Goal: Information Seeking & Learning: Learn about a topic

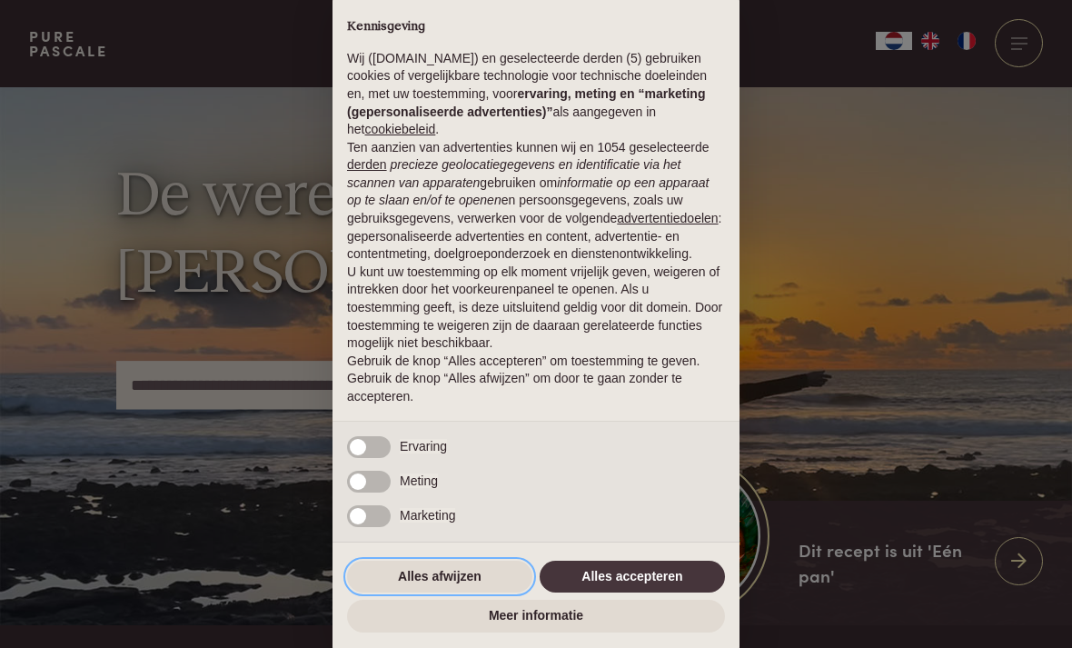
click at [462, 584] on button "Alles afwijzen" at bounding box center [439, 577] width 185 height 33
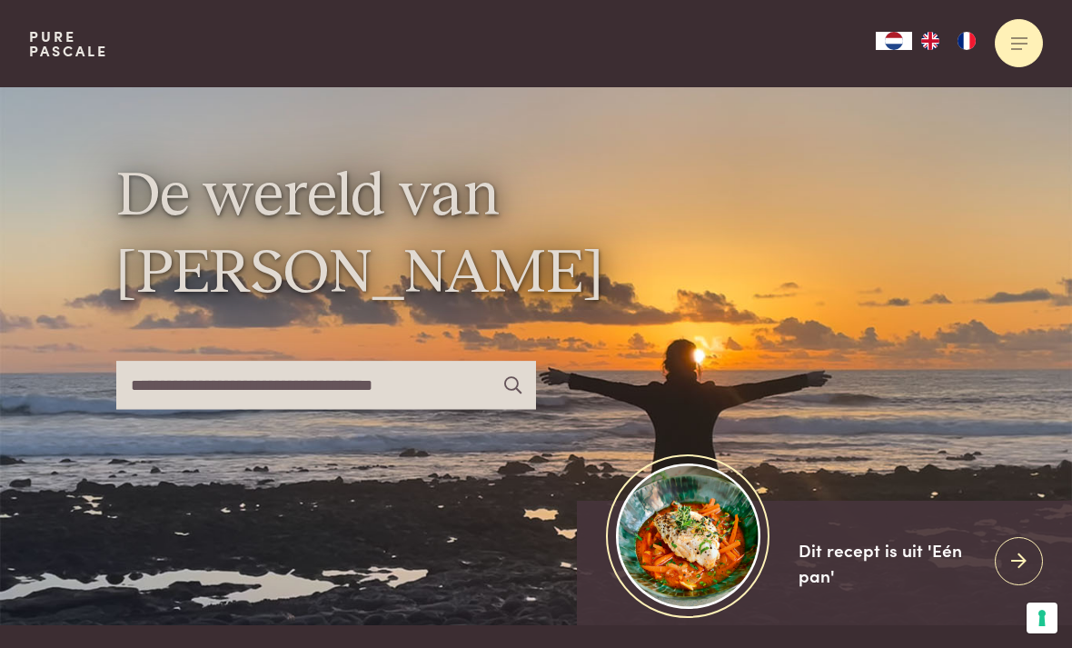
click at [1026, 41] on div at bounding box center [1019, 43] width 48 height 48
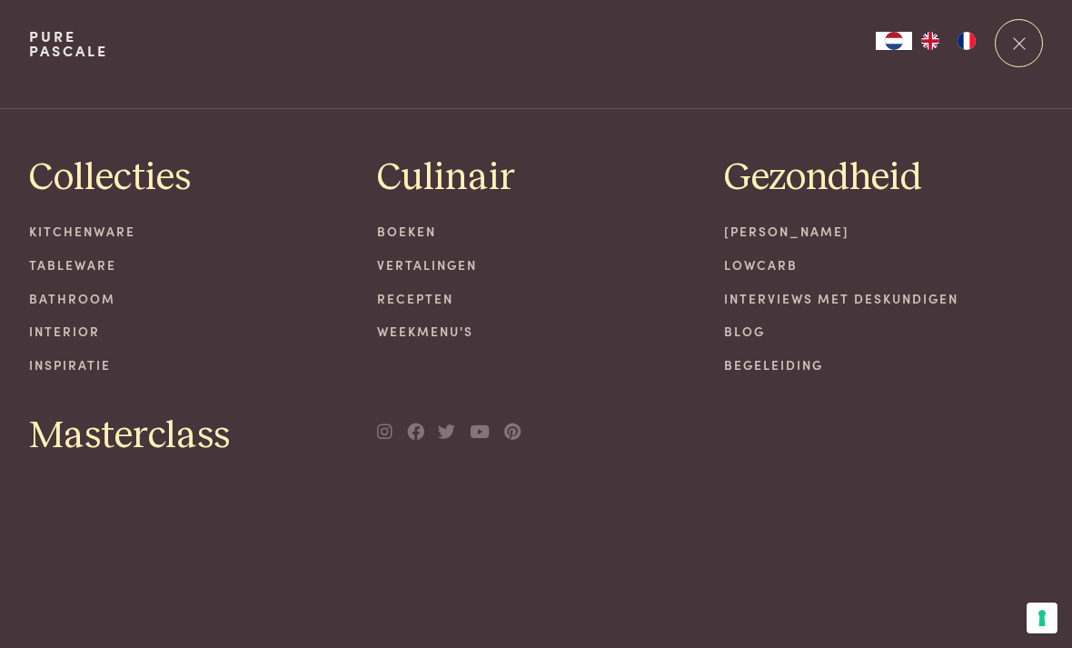
click at [427, 304] on link "Recepten" at bounding box center [536, 298] width 319 height 19
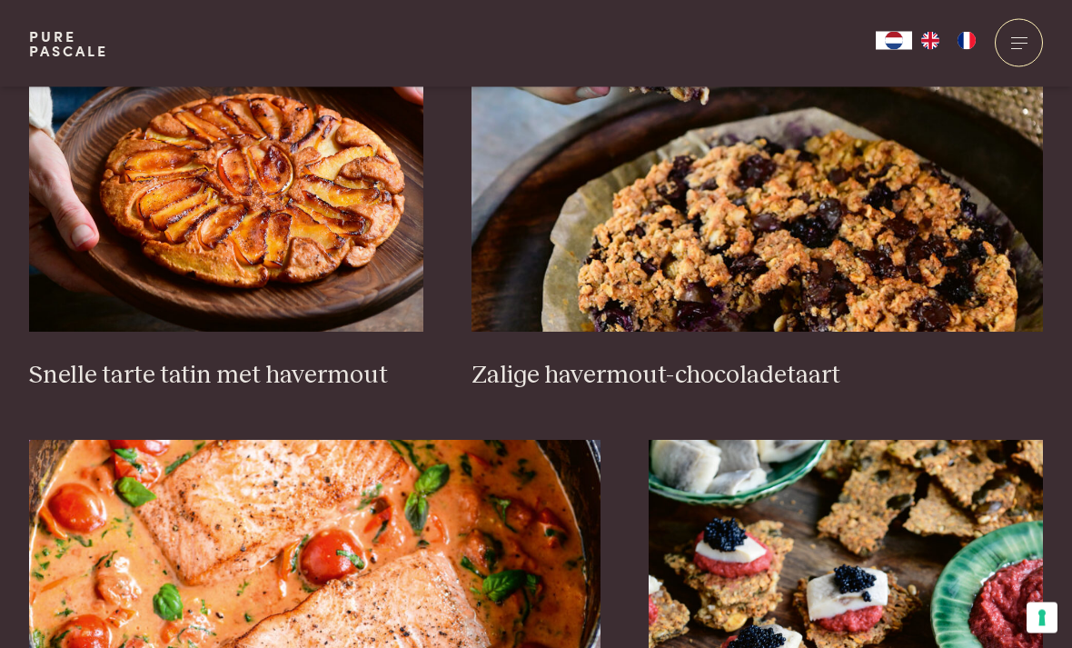
scroll to position [2722, 0]
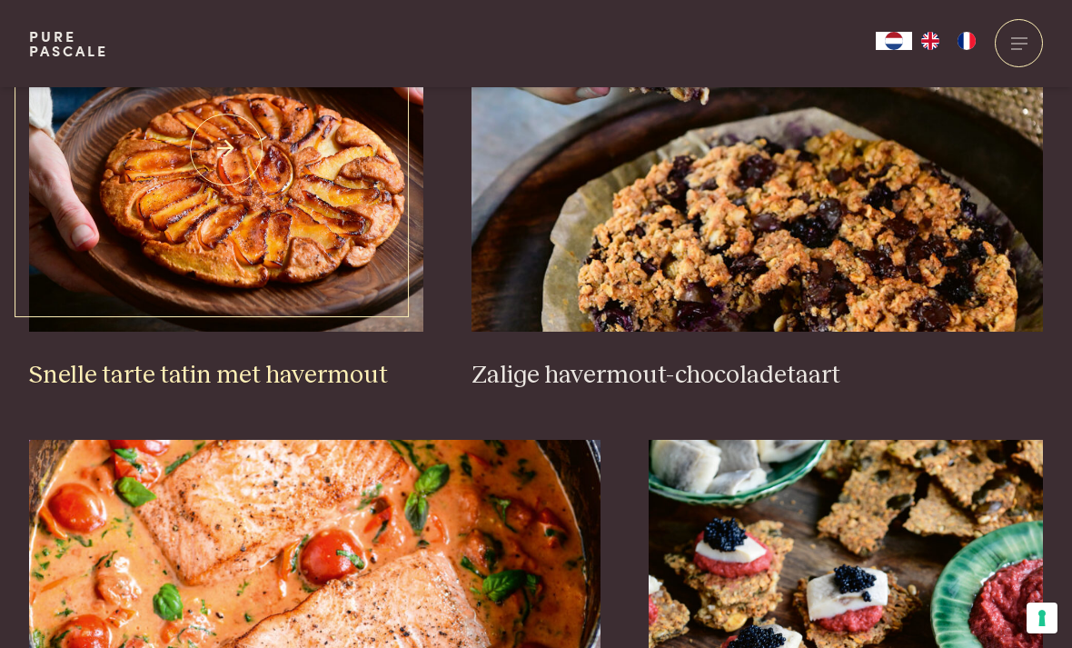
click at [263, 371] on h3 "Snelle tarte tatin met havermout" at bounding box center [226, 376] width 394 height 32
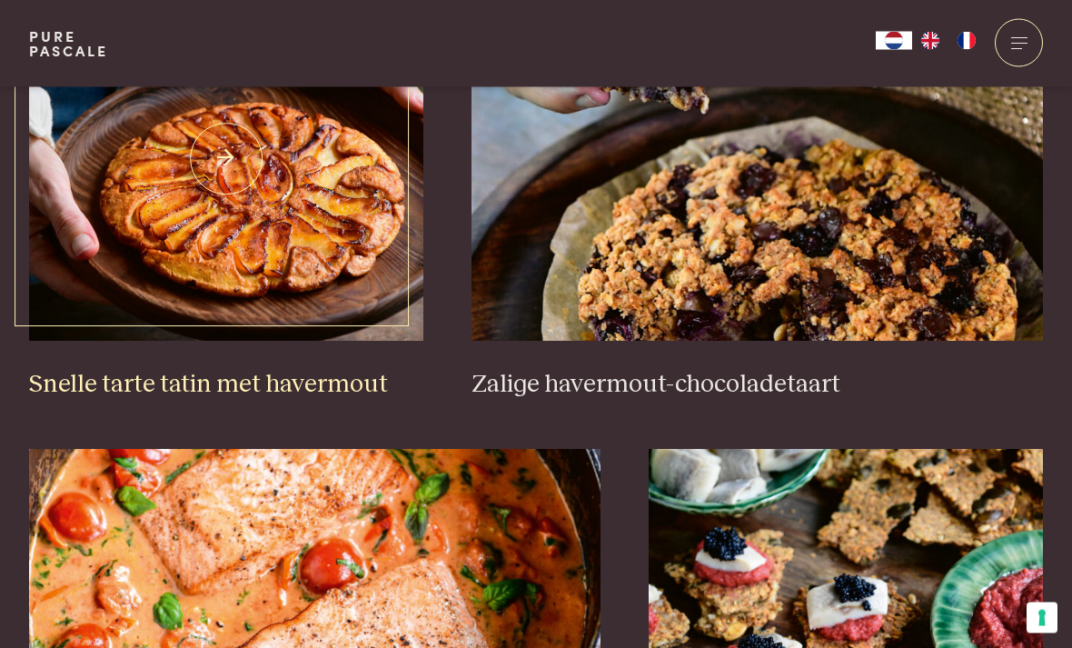
scroll to position [2713, 0]
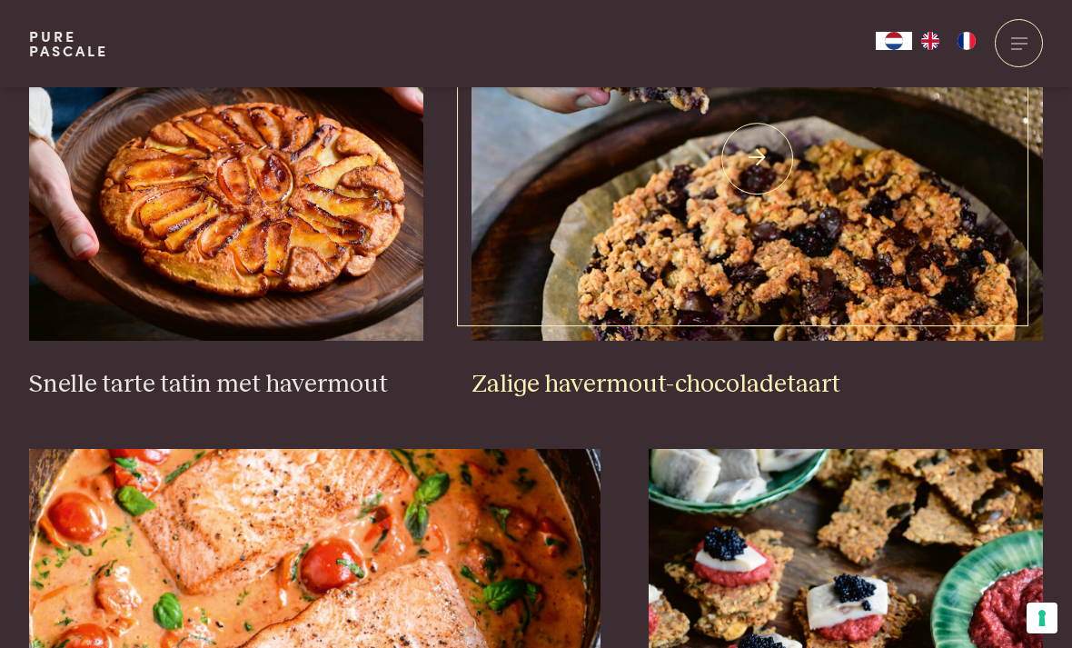
click at [623, 383] on h3 "Zalige havermout-chocoladetaart" at bounding box center [758, 385] width 572 height 32
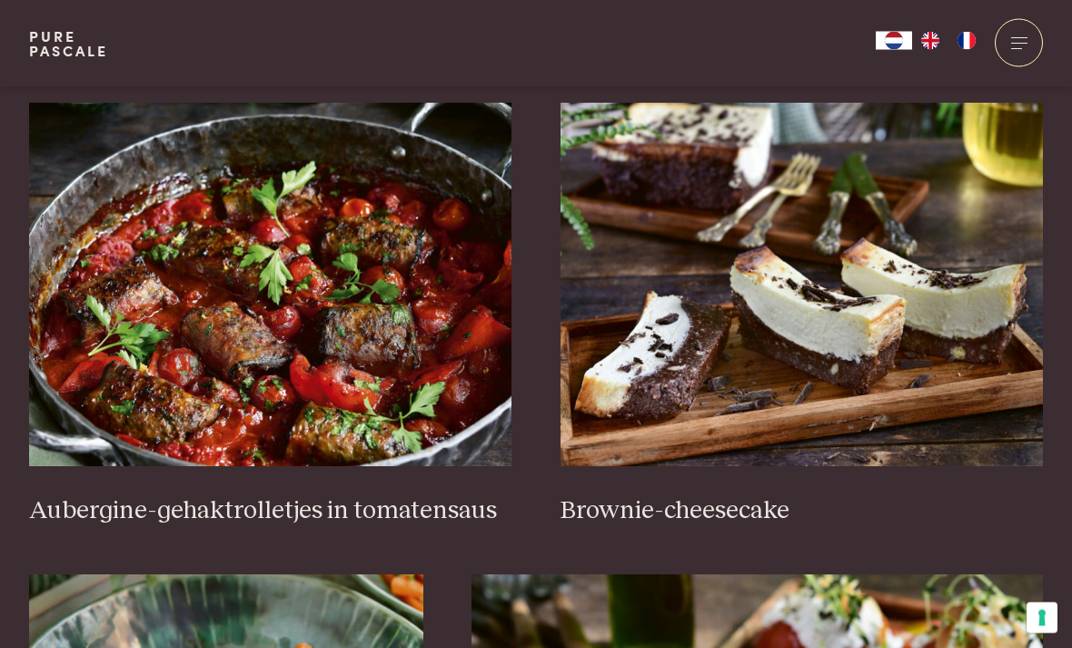
scroll to position [668, 0]
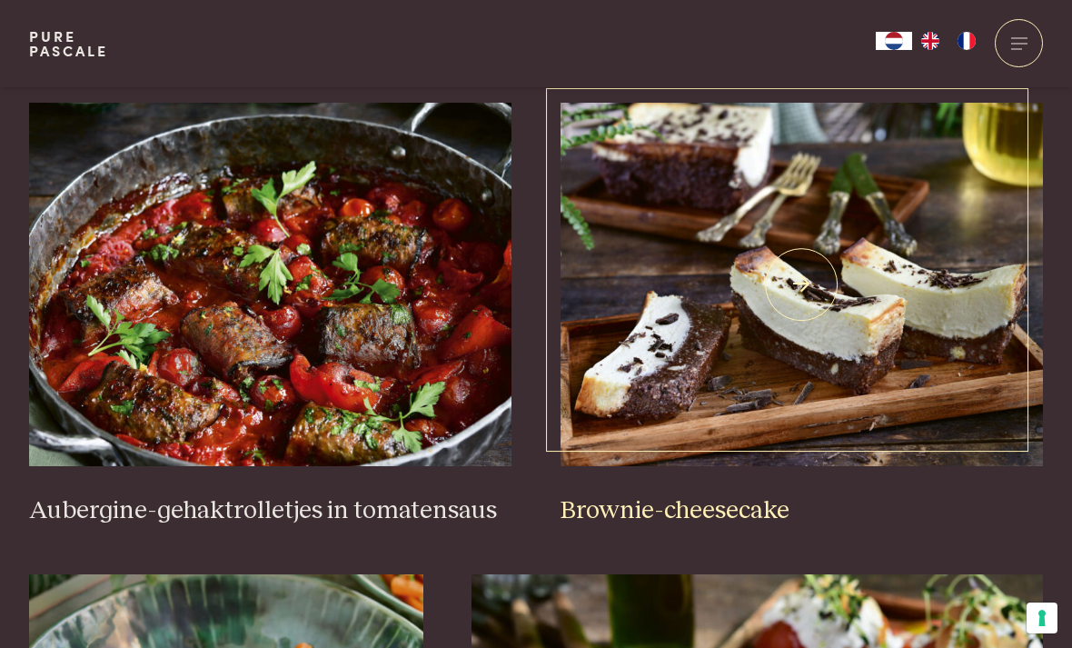
click at [779, 411] on img at bounding box center [802, 284] width 483 height 363
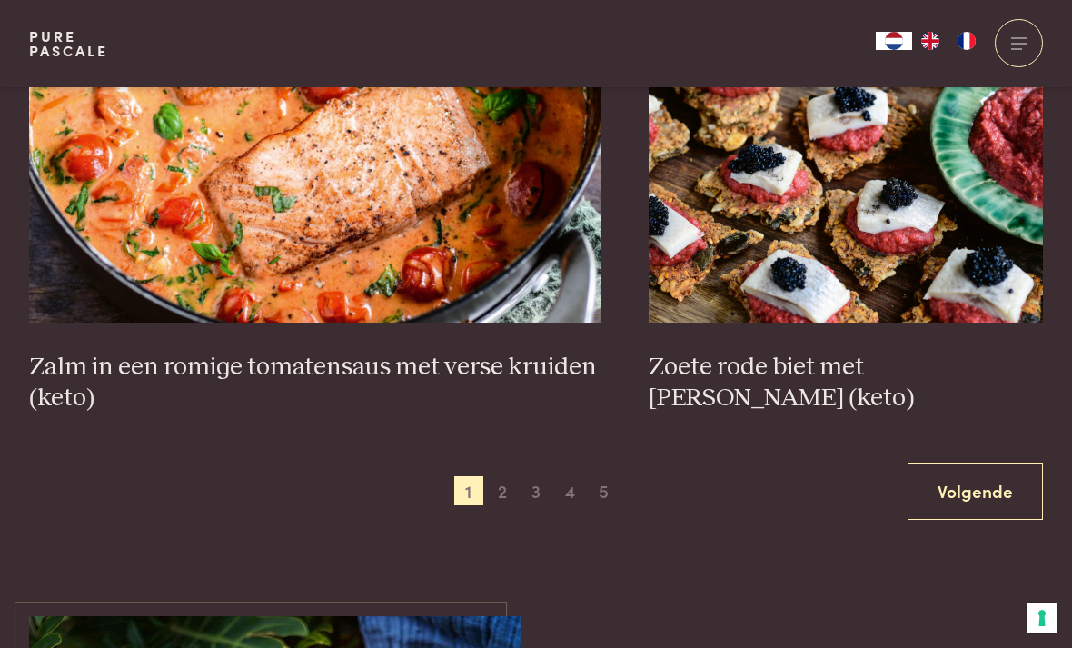
scroll to position [3206, 0]
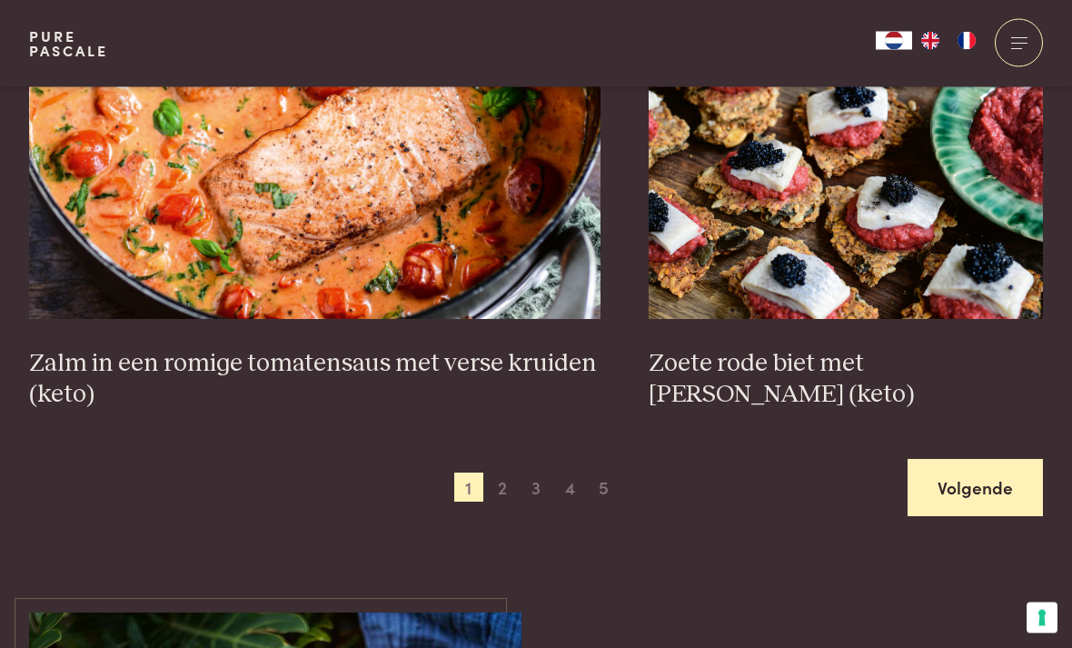
click at [953, 490] on link "Volgende" at bounding box center [975, 488] width 135 height 57
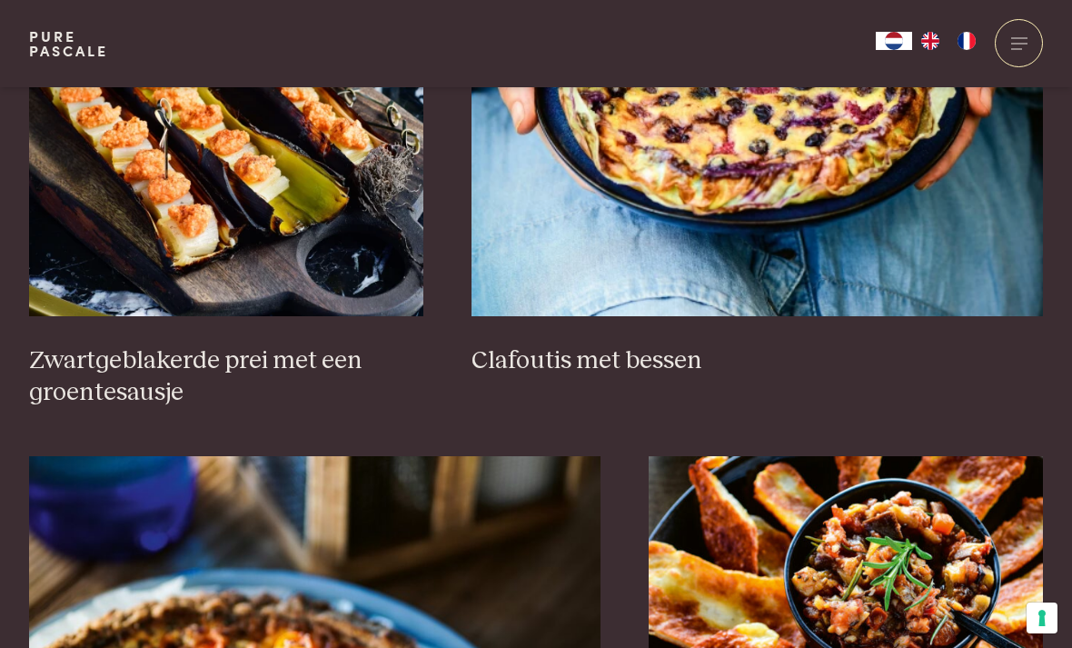
scroll to position [1294, 0]
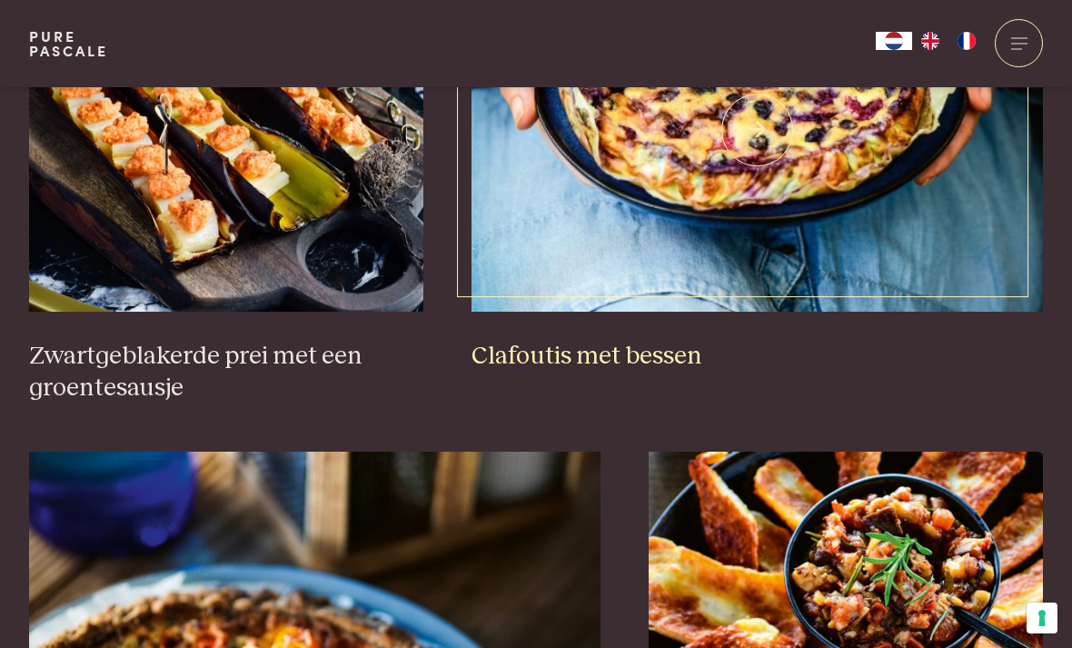
click at [664, 361] on h3 "Clafoutis met bessen" at bounding box center [758, 357] width 572 height 32
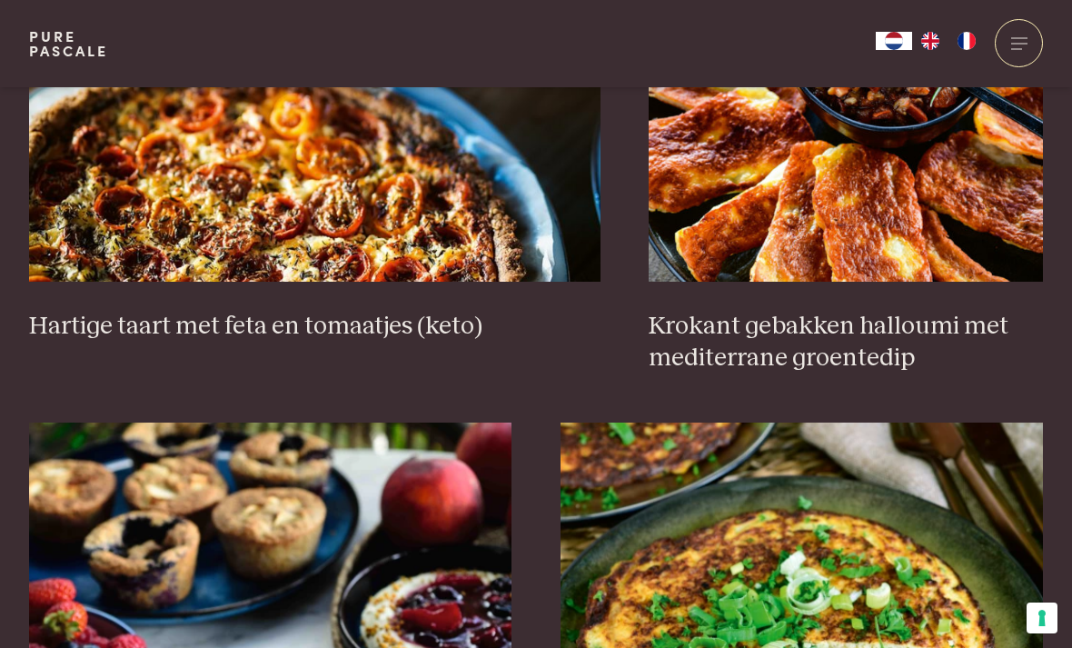
scroll to position [1822, 0]
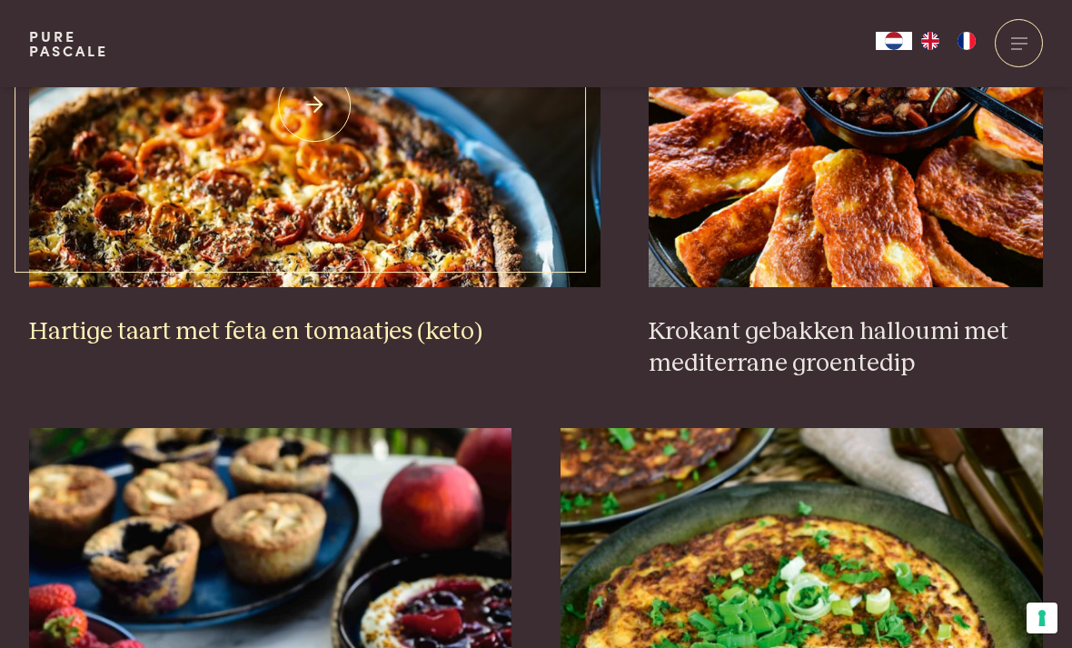
click at [282, 257] on img at bounding box center [315, 105] width 572 height 363
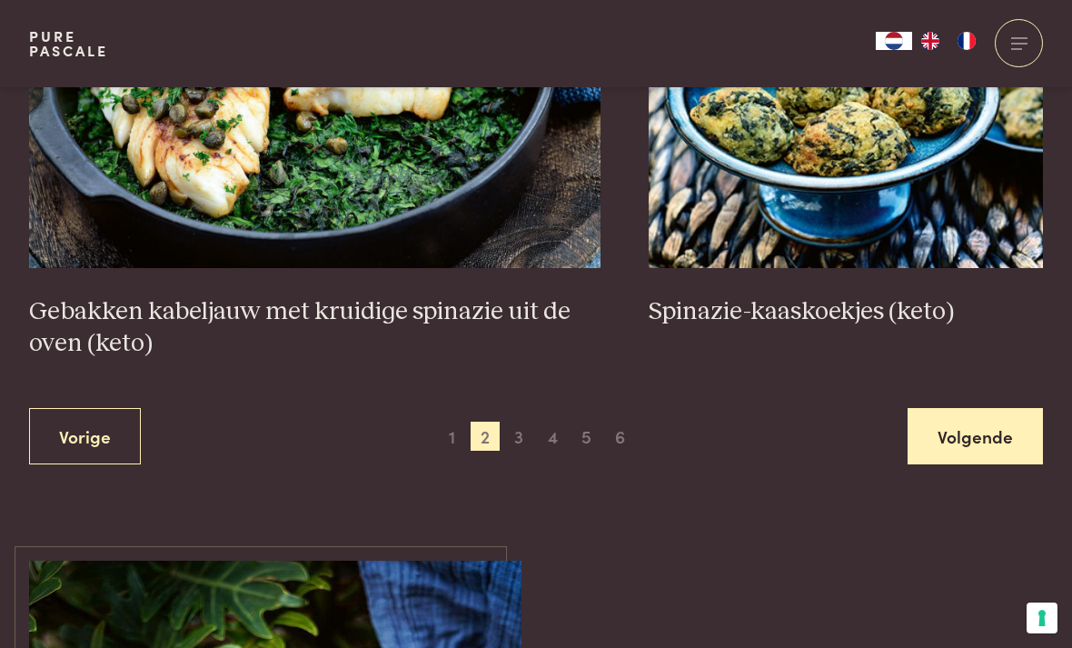
click at [972, 417] on link "Volgende" at bounding box center [975, 436] width 135 height 57
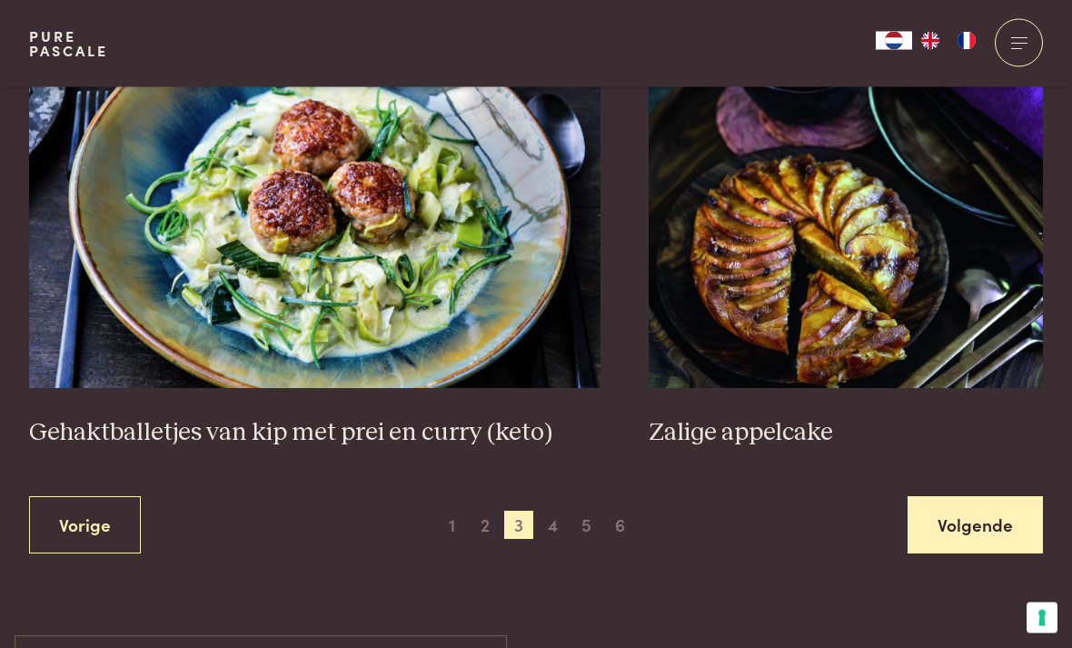
scroll to position [3295, 0]
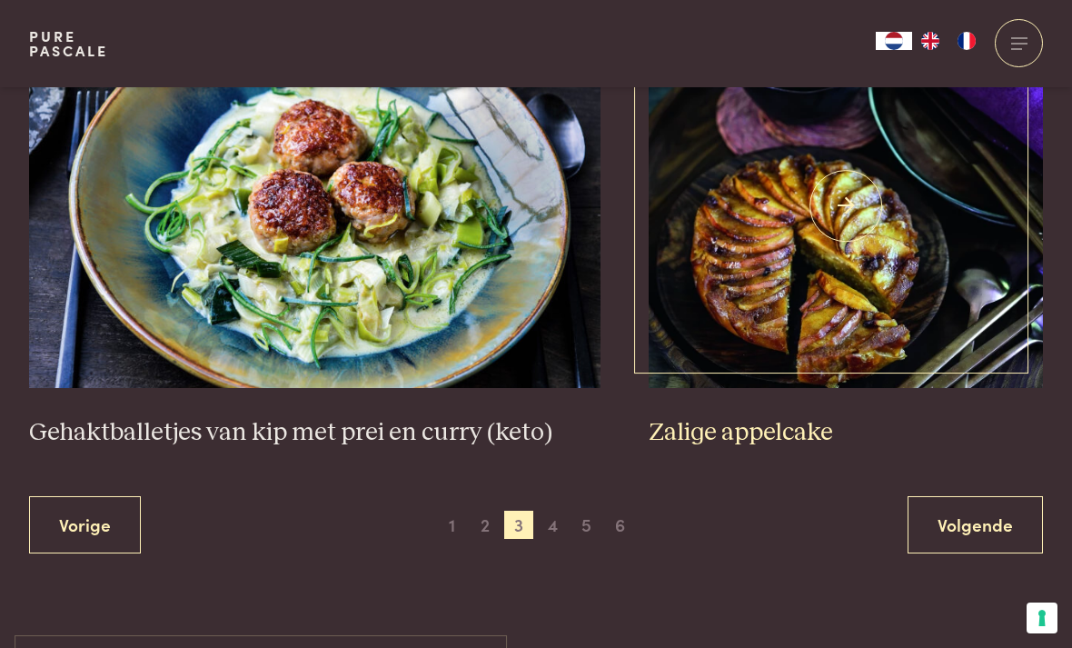
click at [811, 373] on img at bounding box center [846, 206] width 394 height 363
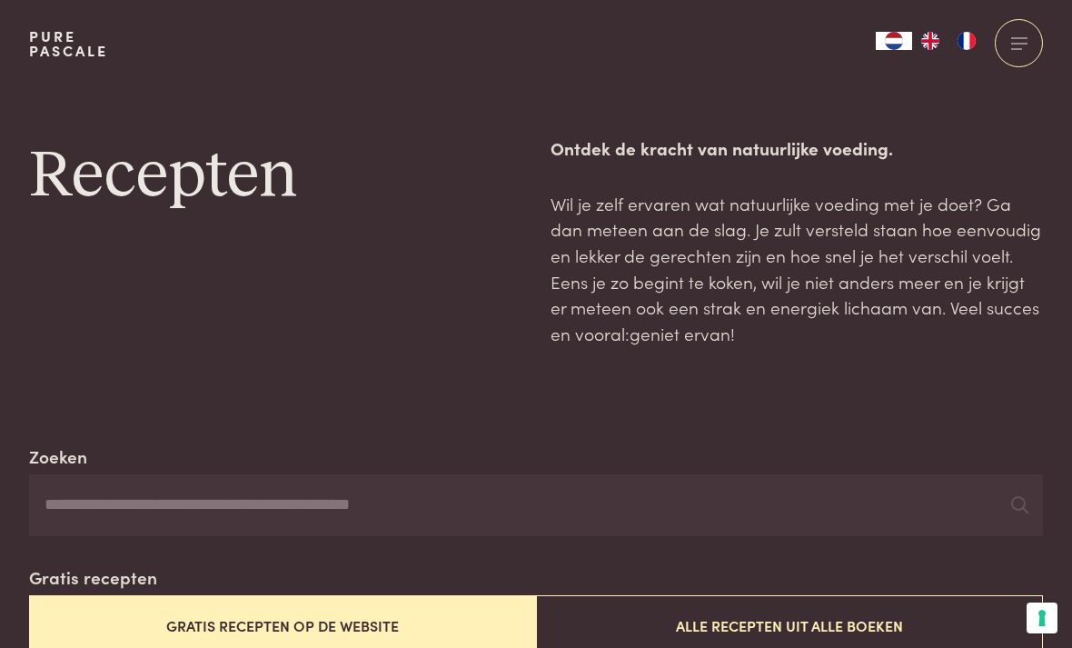
scroll to position [3353, 0]
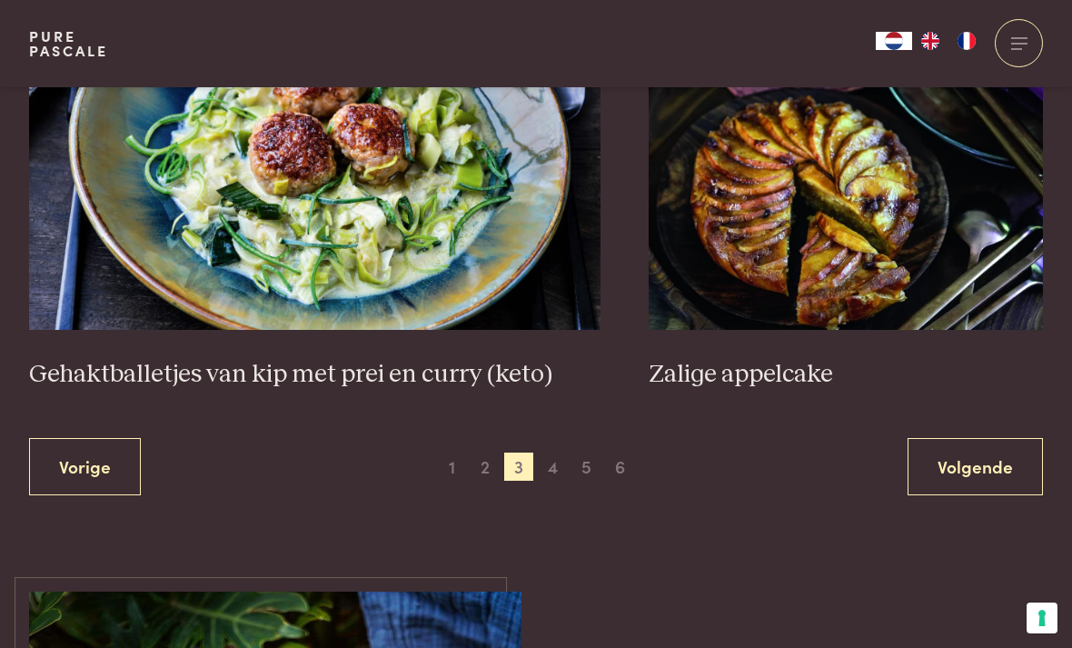
click at [388, 481] on div "Vorige 1 2 3 4 5 6 Volgende" at bounding box center [536, 466] width 1014 height 57
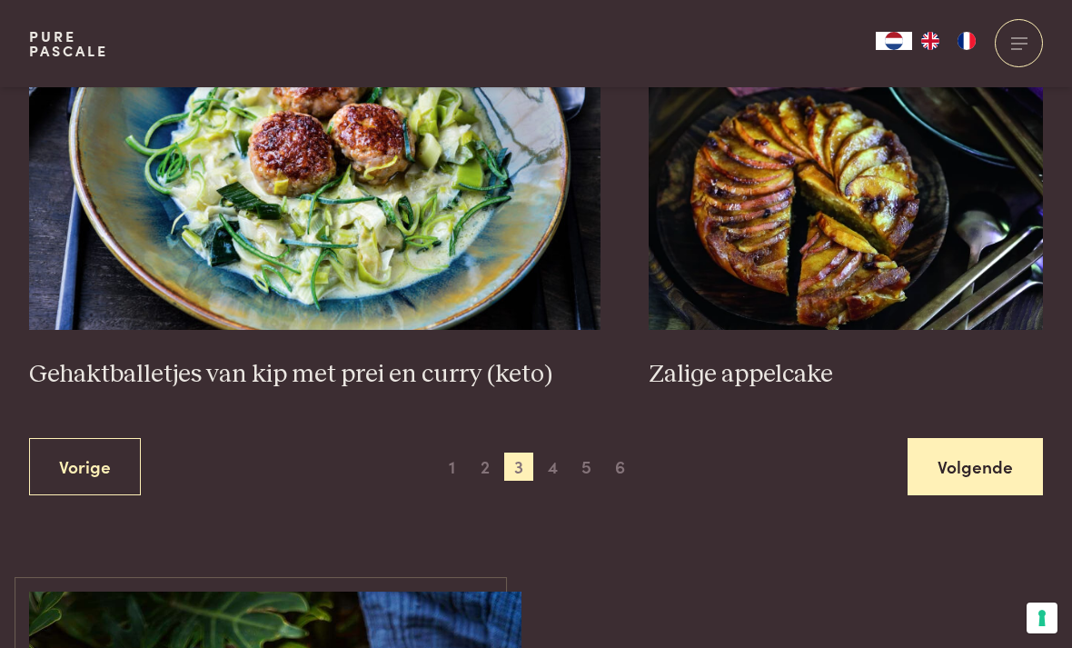
click at [945, 450] on link "Volgende" at bounding box center [975, 466] width 135 height 57
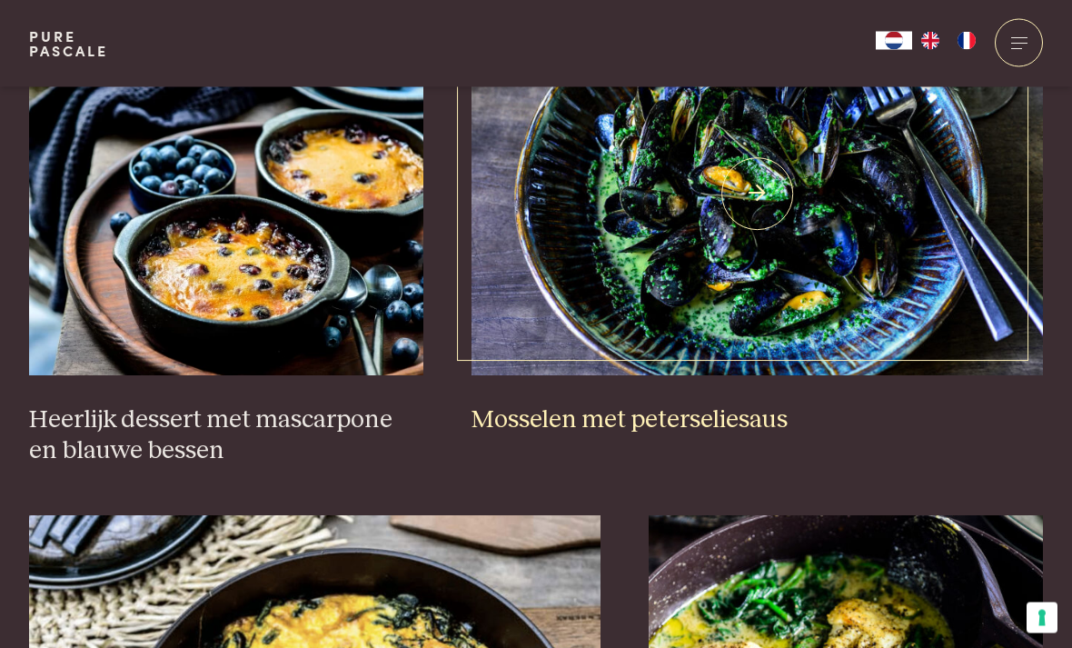
scroll to position [1262, 0]
click at [703, 329] on img at bounding box center [758, 193] width 572 height 363
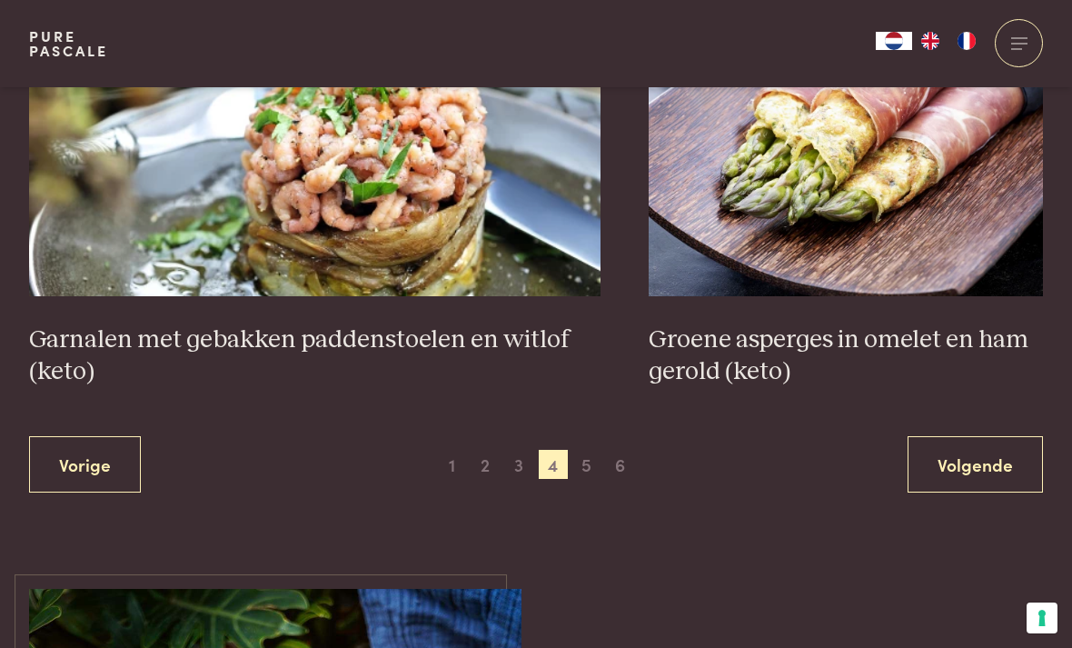
scroll to position [3291, 0]
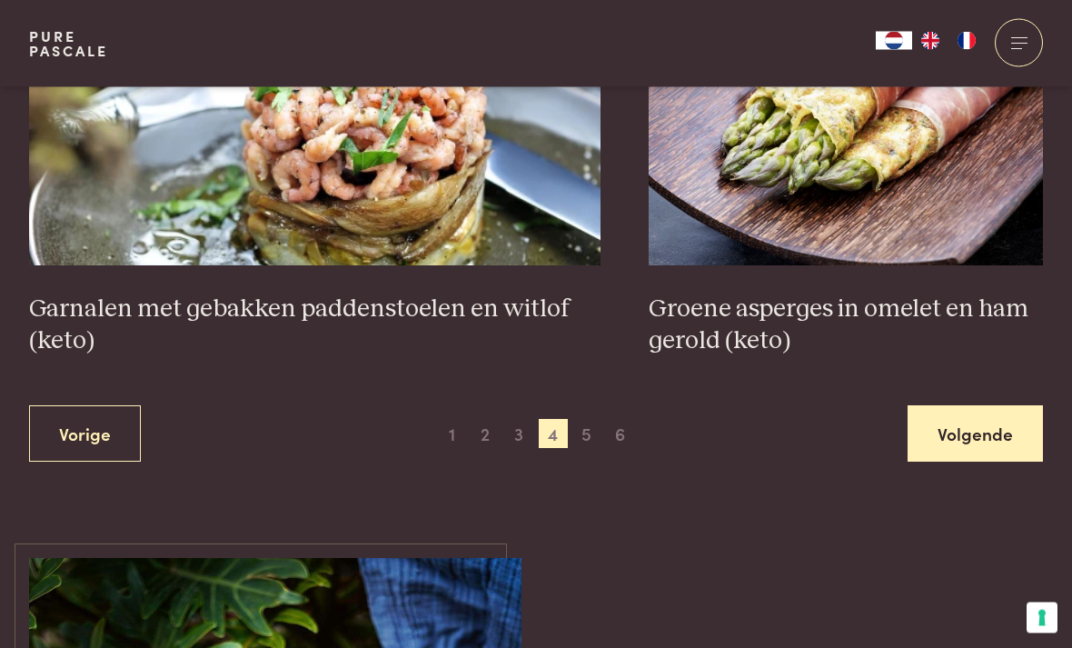
click at [959, 428] on link "Volgende" at bounding box center [975, 434] width 135 height 57
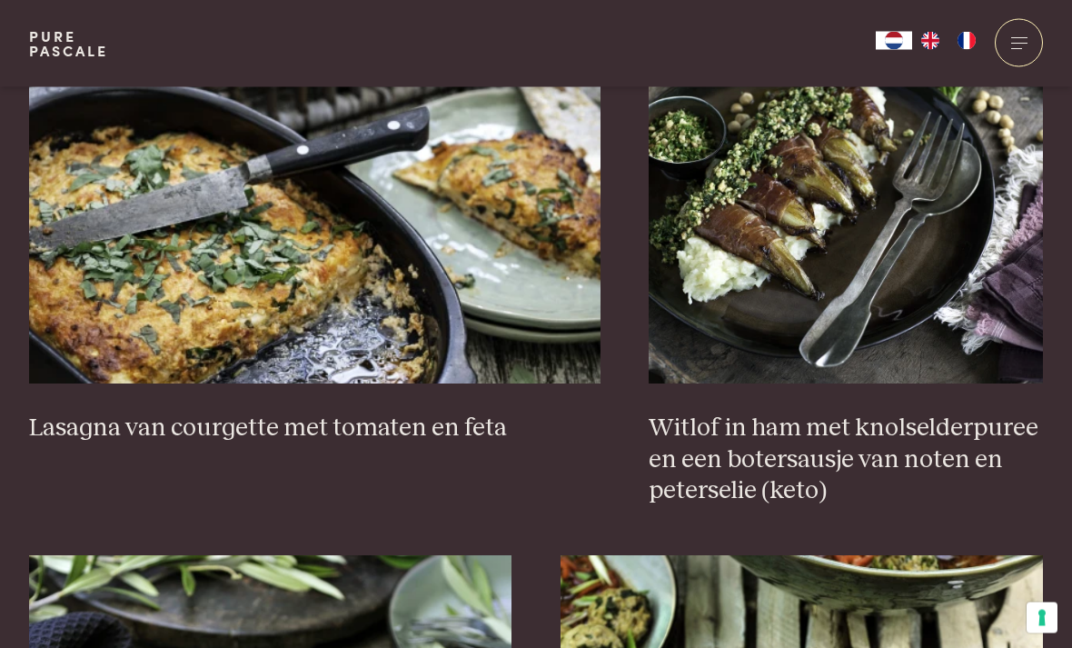
scroll to position [1726, 0]
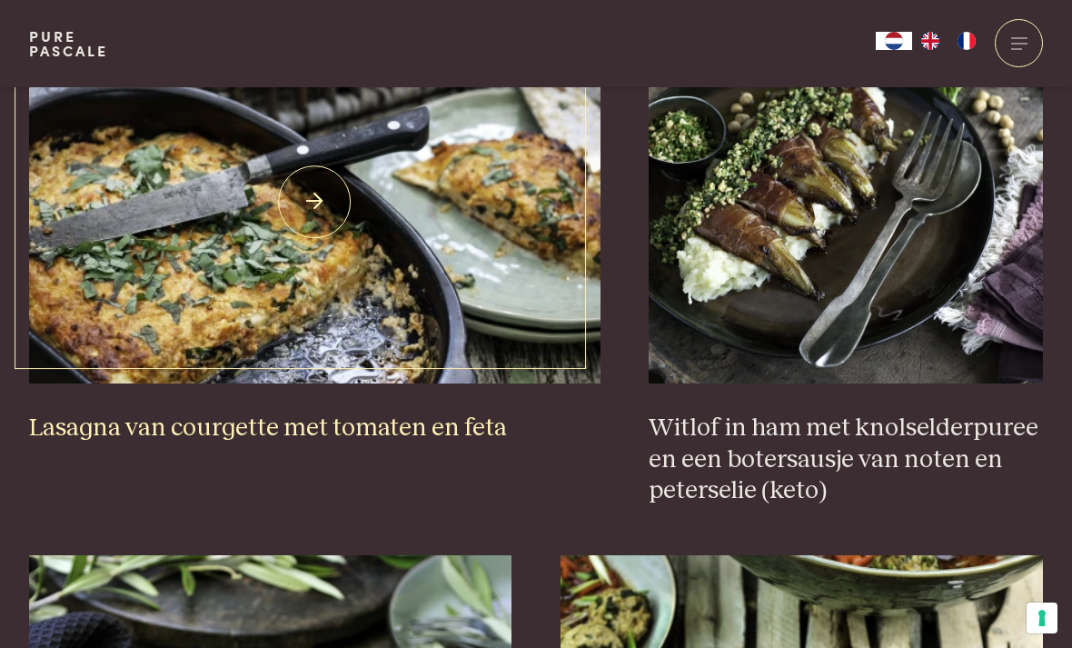
click at [236, 413] on h3 "Lasagna van courgette met tomaten en feta" at bounding box center [315, 429] width 572 height 32
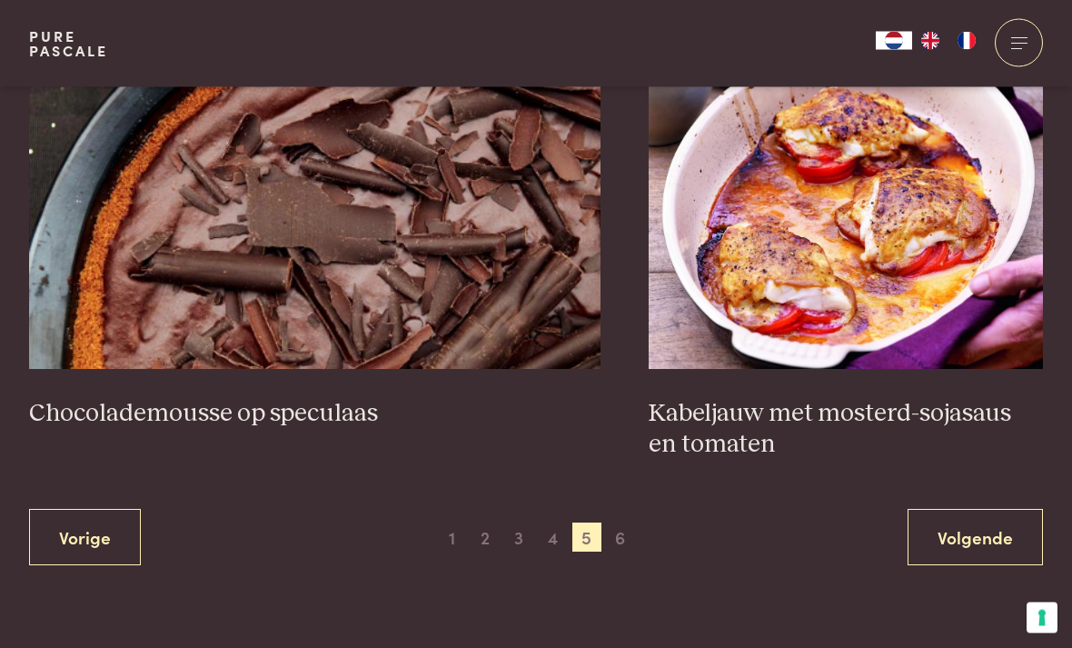
scroll to position [3253, 0]
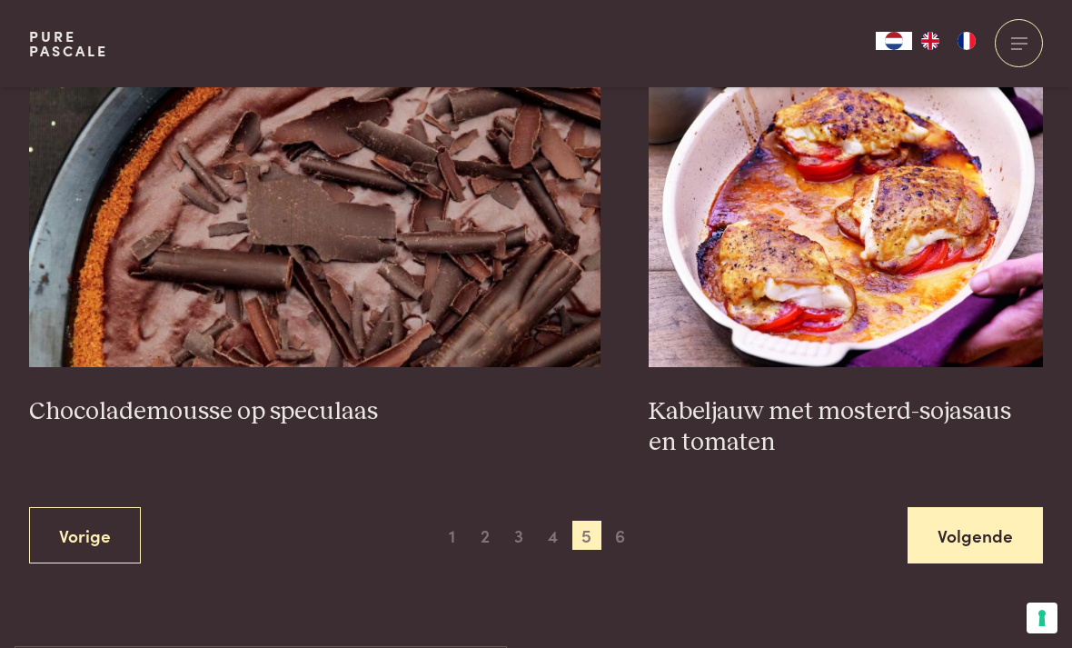
click at [954, 529] on link "Volgende" at bounding box center [975, 535] width 135 height 57
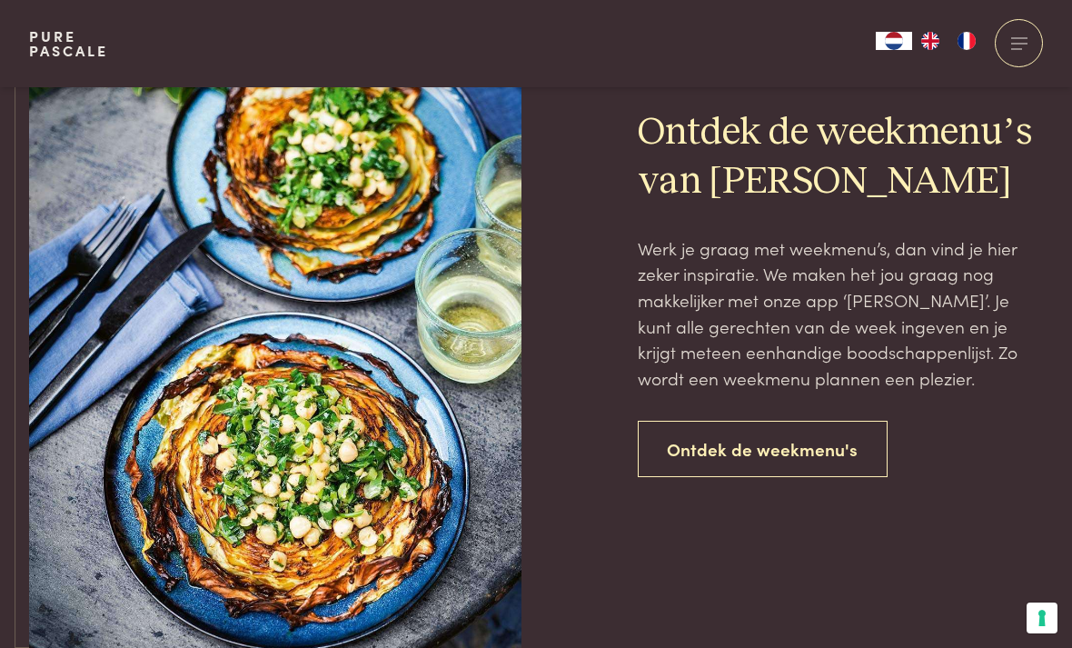
scroll to position [1471, 0]
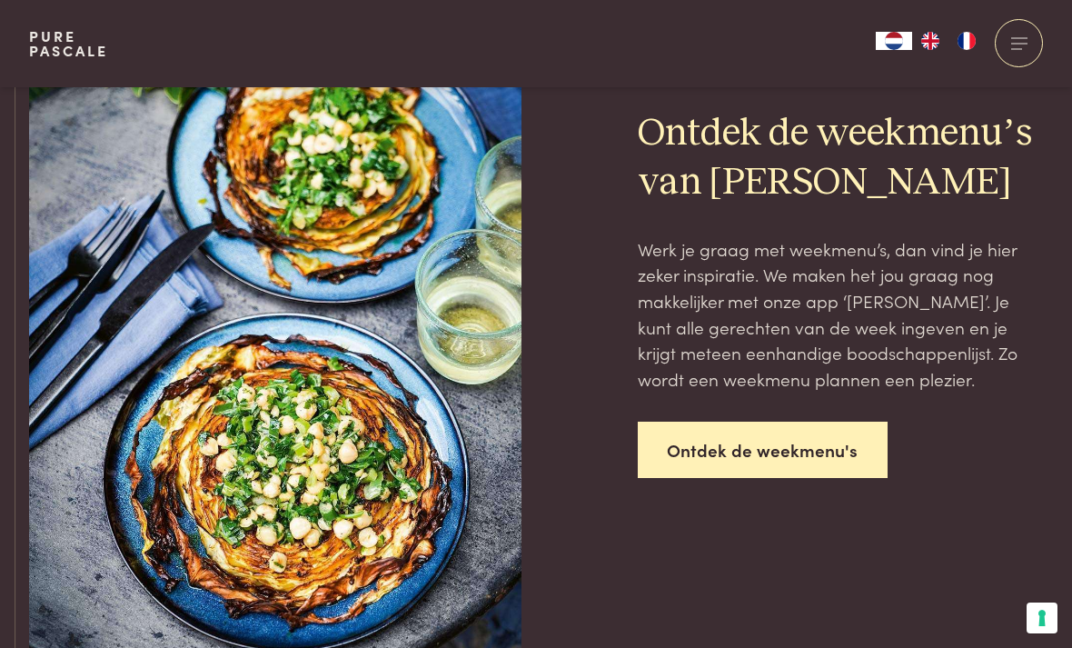
click at [765, 448] on link "Ontdek de weekmenu's" at bounding box center [763, 450] width 251 height 57
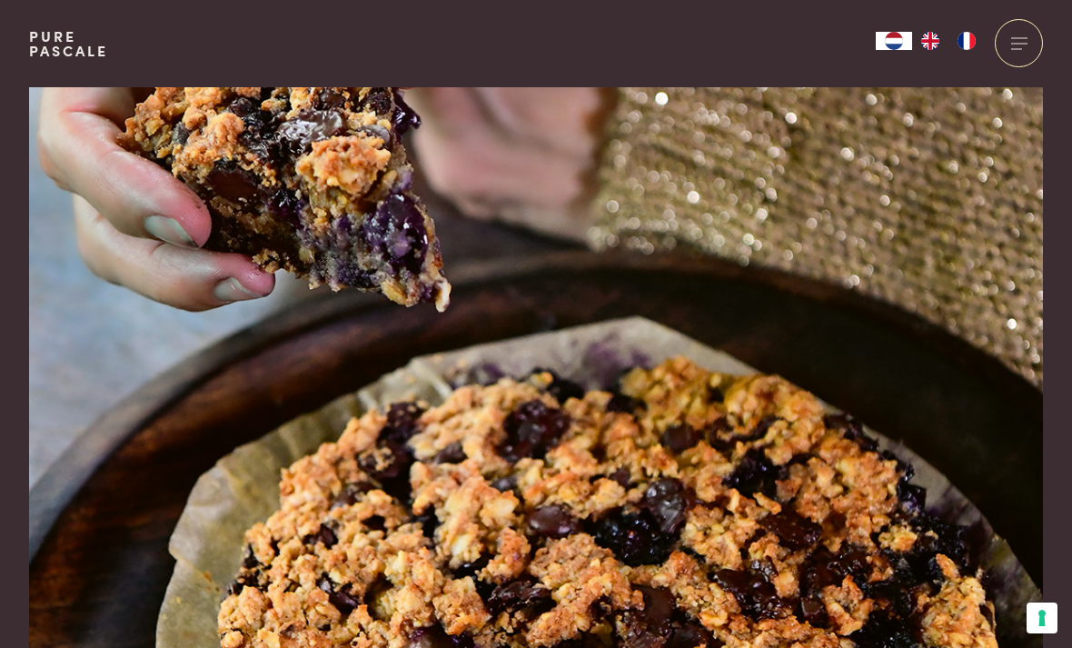
click at [714, 265] on img at bounding box center [536, 391] width 1014 height 609
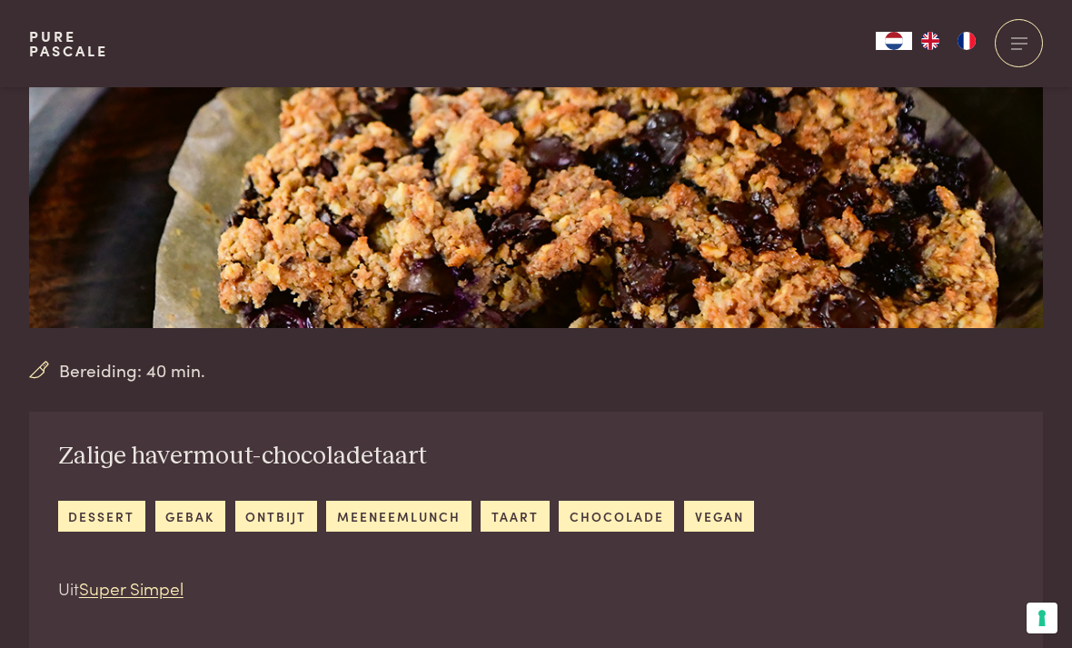
scroll to position [333, 0]
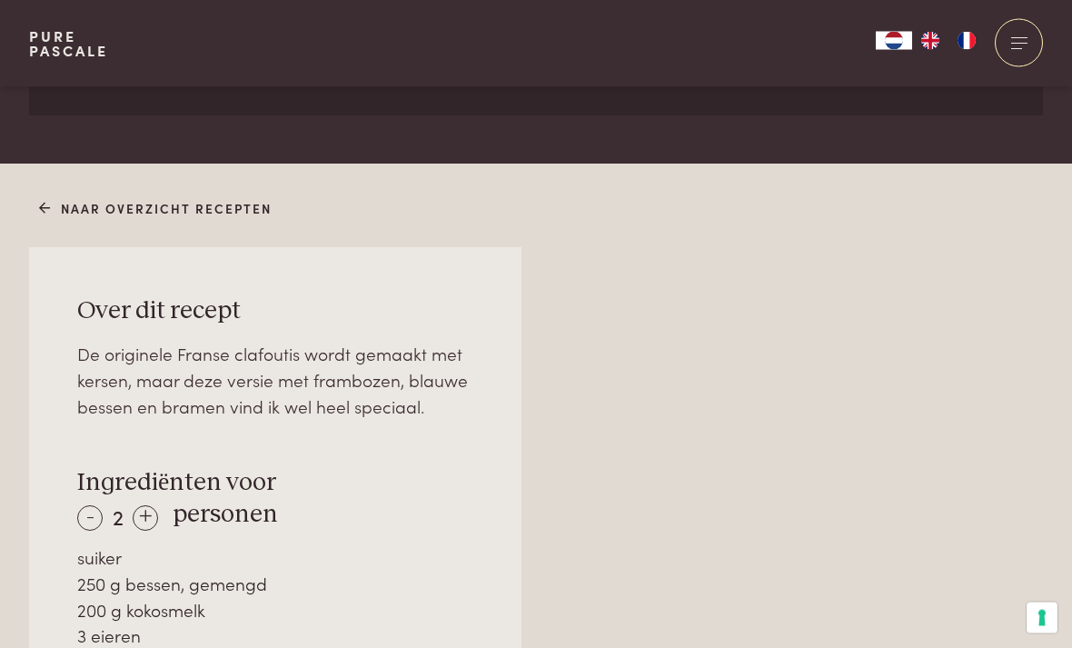
scroll to position [1014, 0]
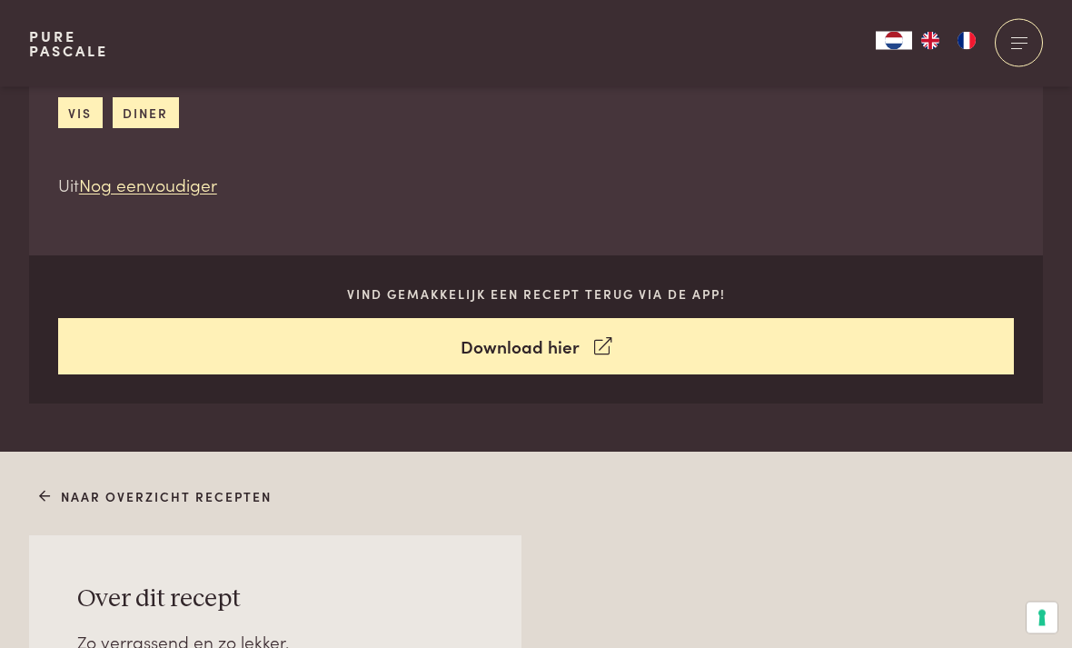
scroll to position [742, 0]
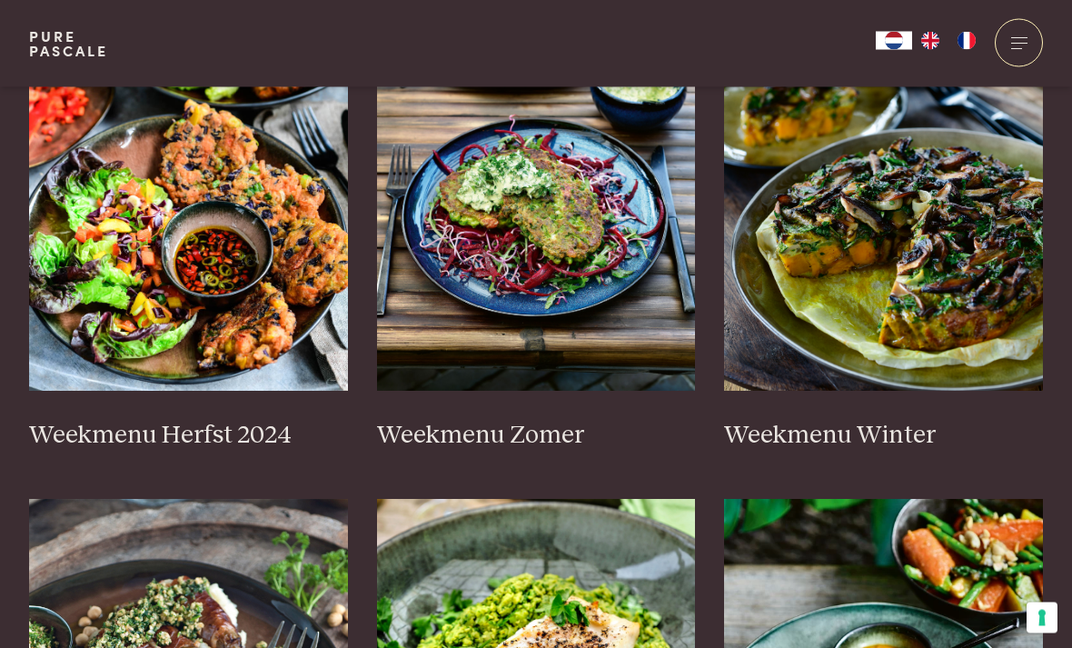
scroll to position [553, 0]
click at [160, 261] on img at bounding box center [188, 208] width 319 height 363
